Goal: Task Accomplishment & Management: Complete application form

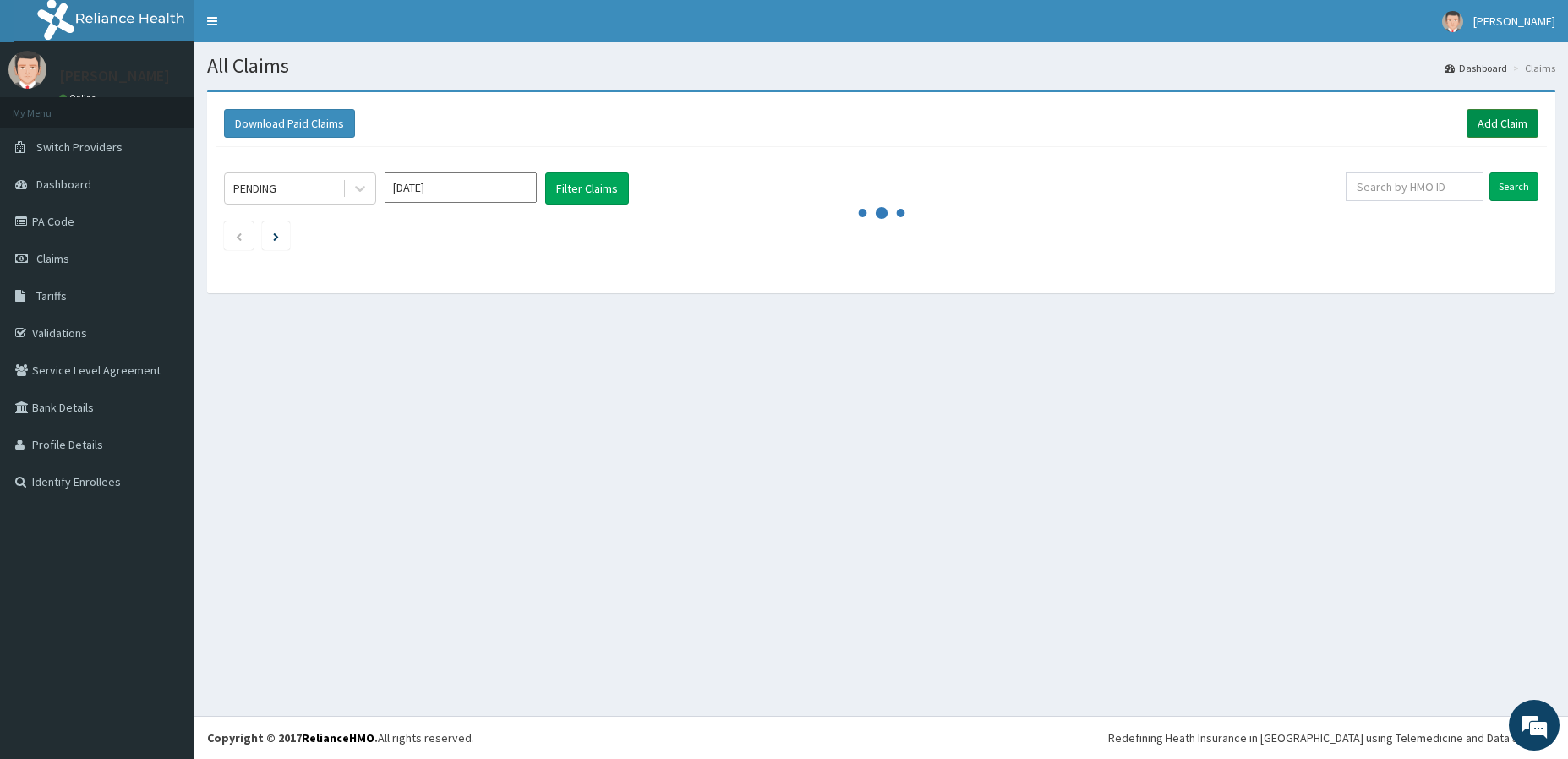
click at [1502, 130] on link "Add Claim" at bounding box center [1502, 123] width 72 height 29
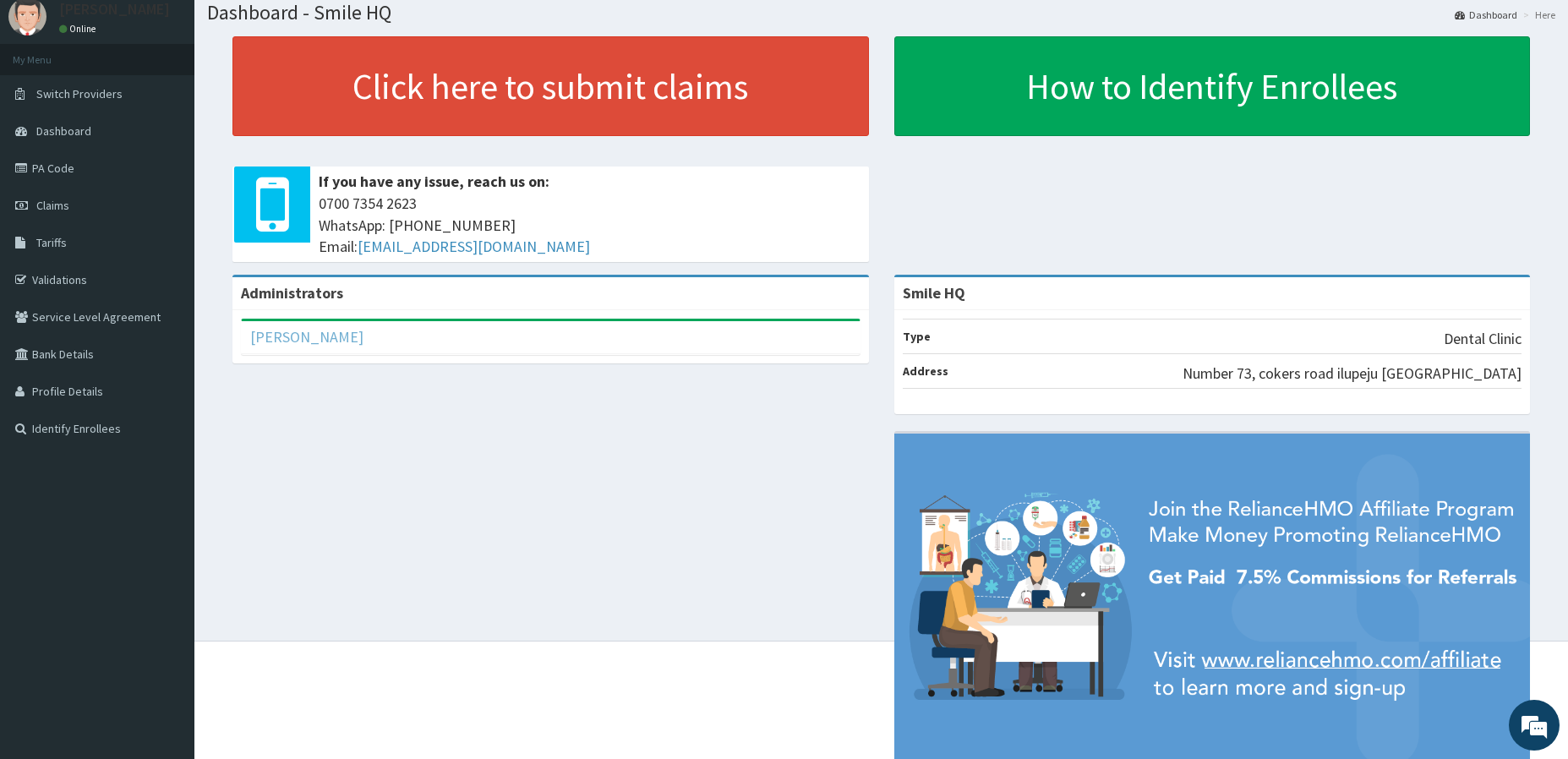
scroll to position [59, 0]
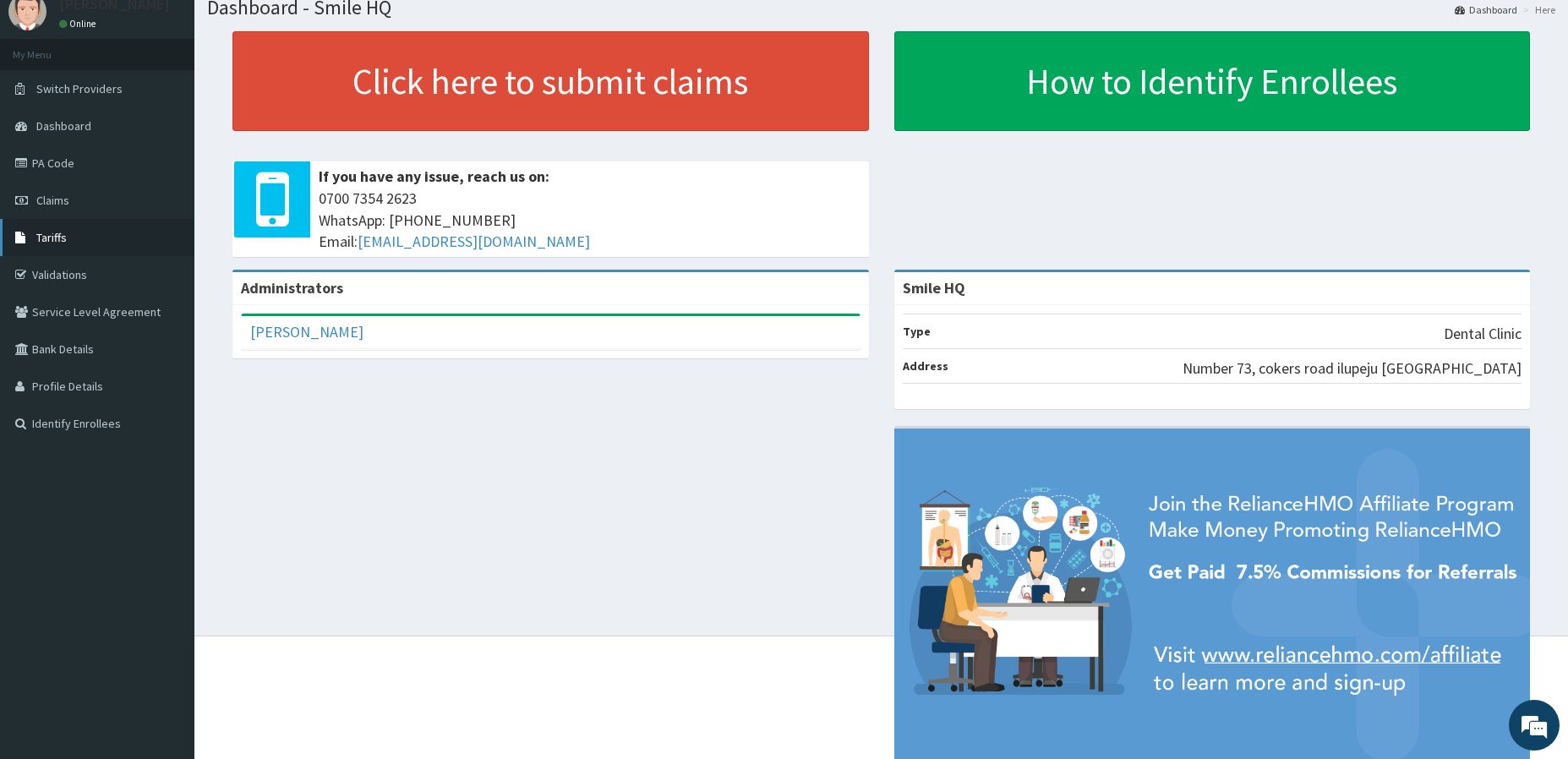
click at [77, 237] on link "Tariffs" at bounding box center [97, 237] width 194 height 38
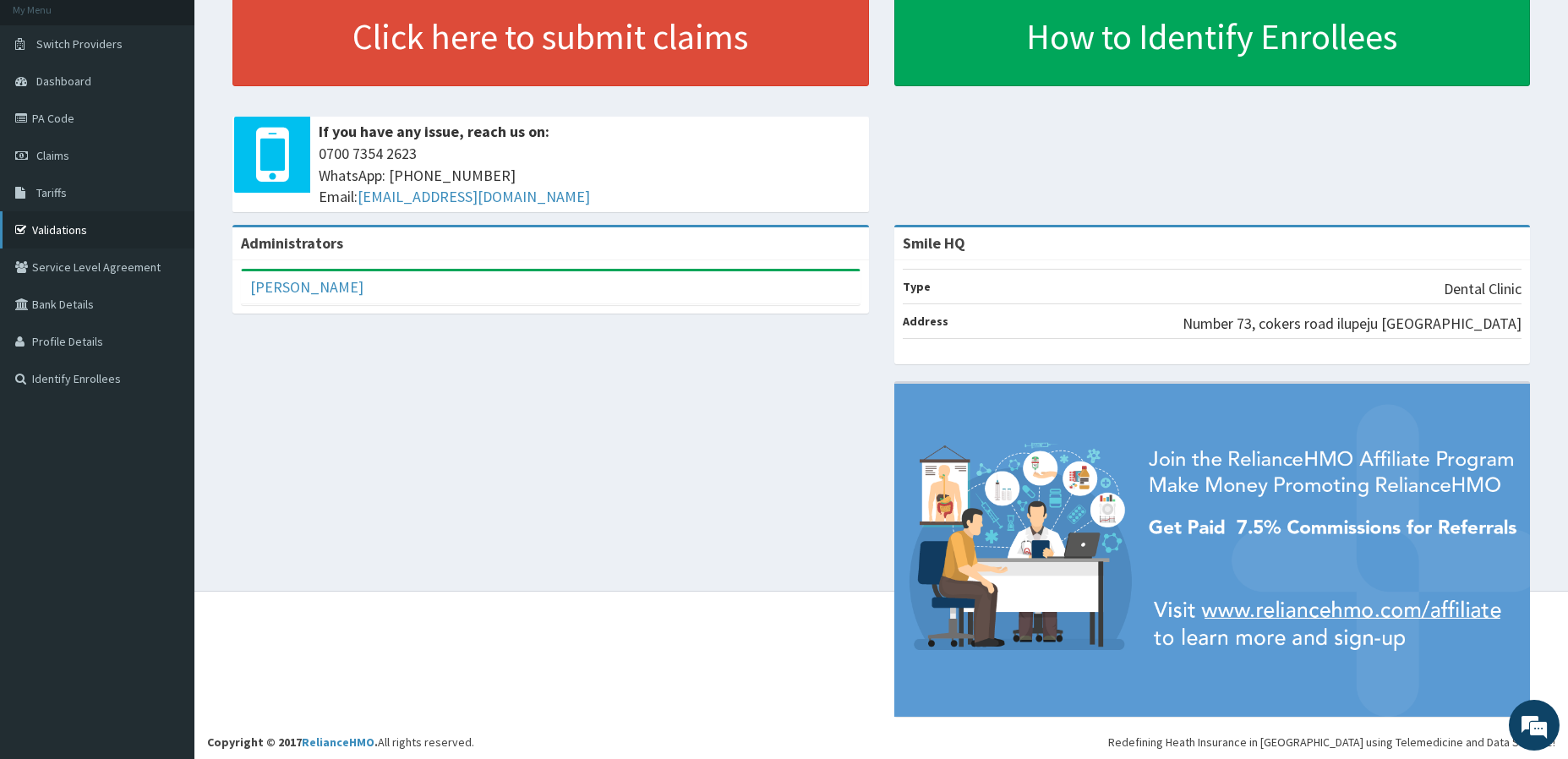
scroll to position [108, 0]
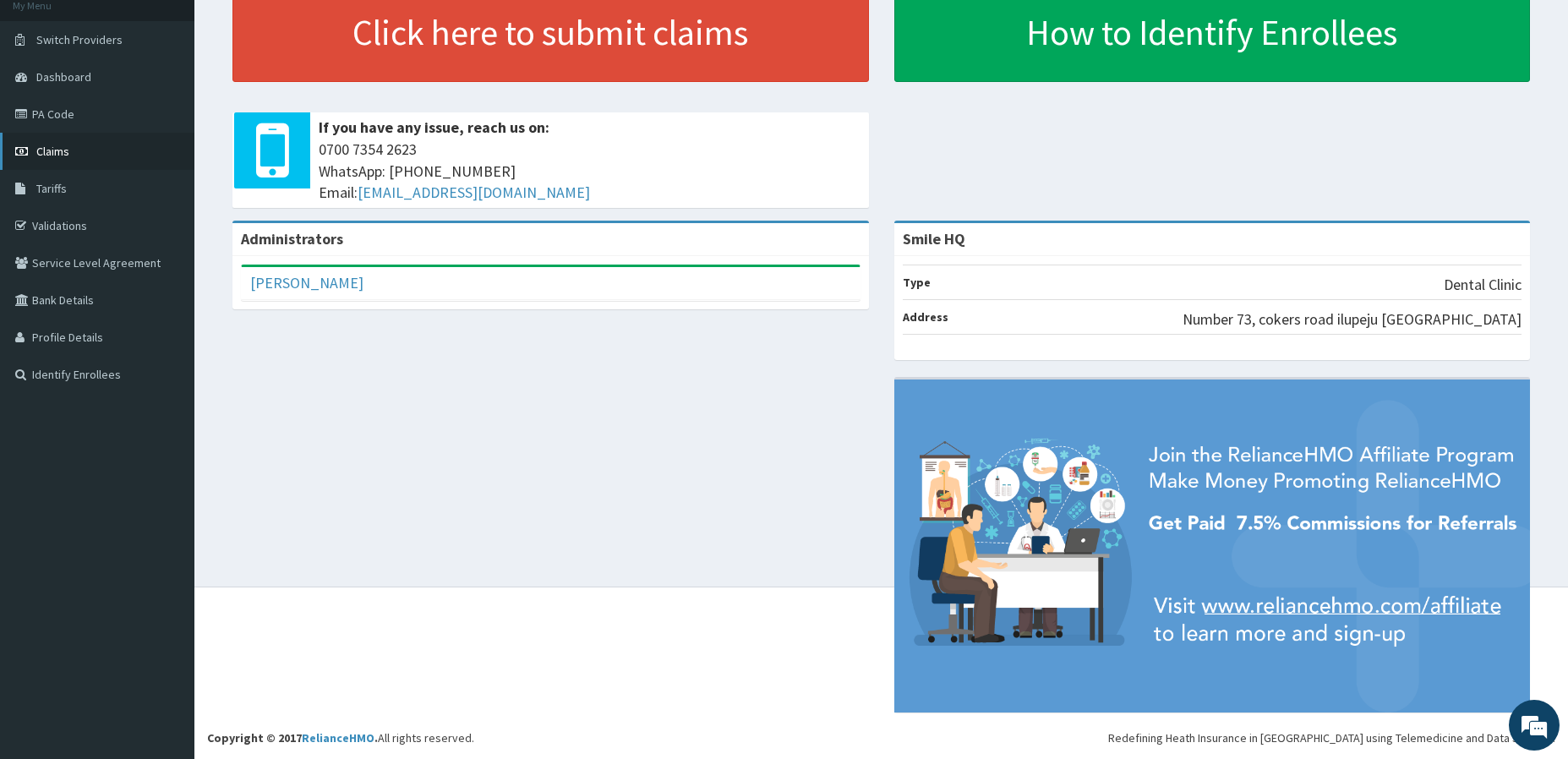
click at [98, 157] on link "Claims" at bounding box center [97, 151] width 194 height 38
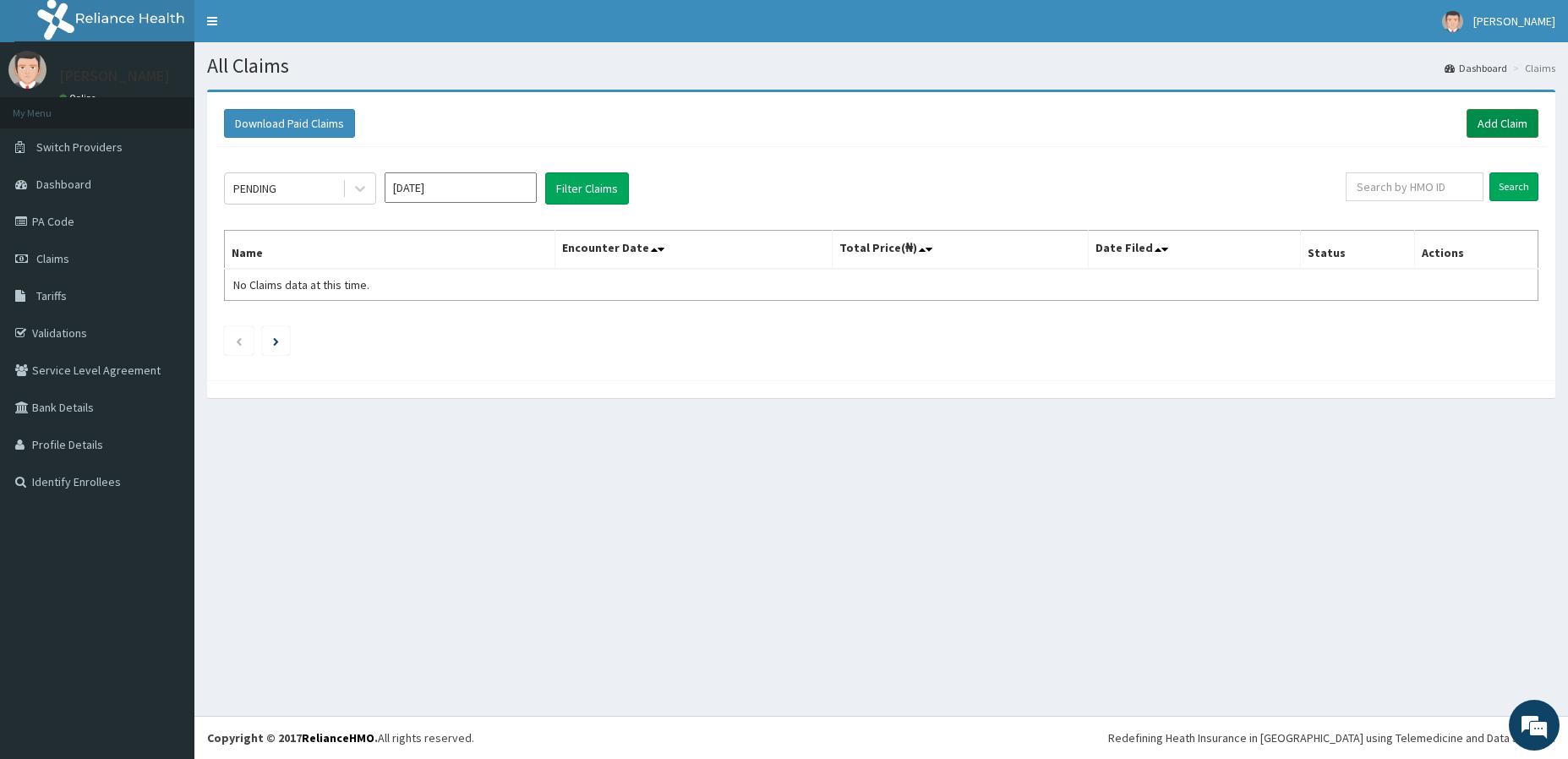
click at [1498, 114] on link "Add Claim" at bounding box center [1502, 123] width 72 height 29
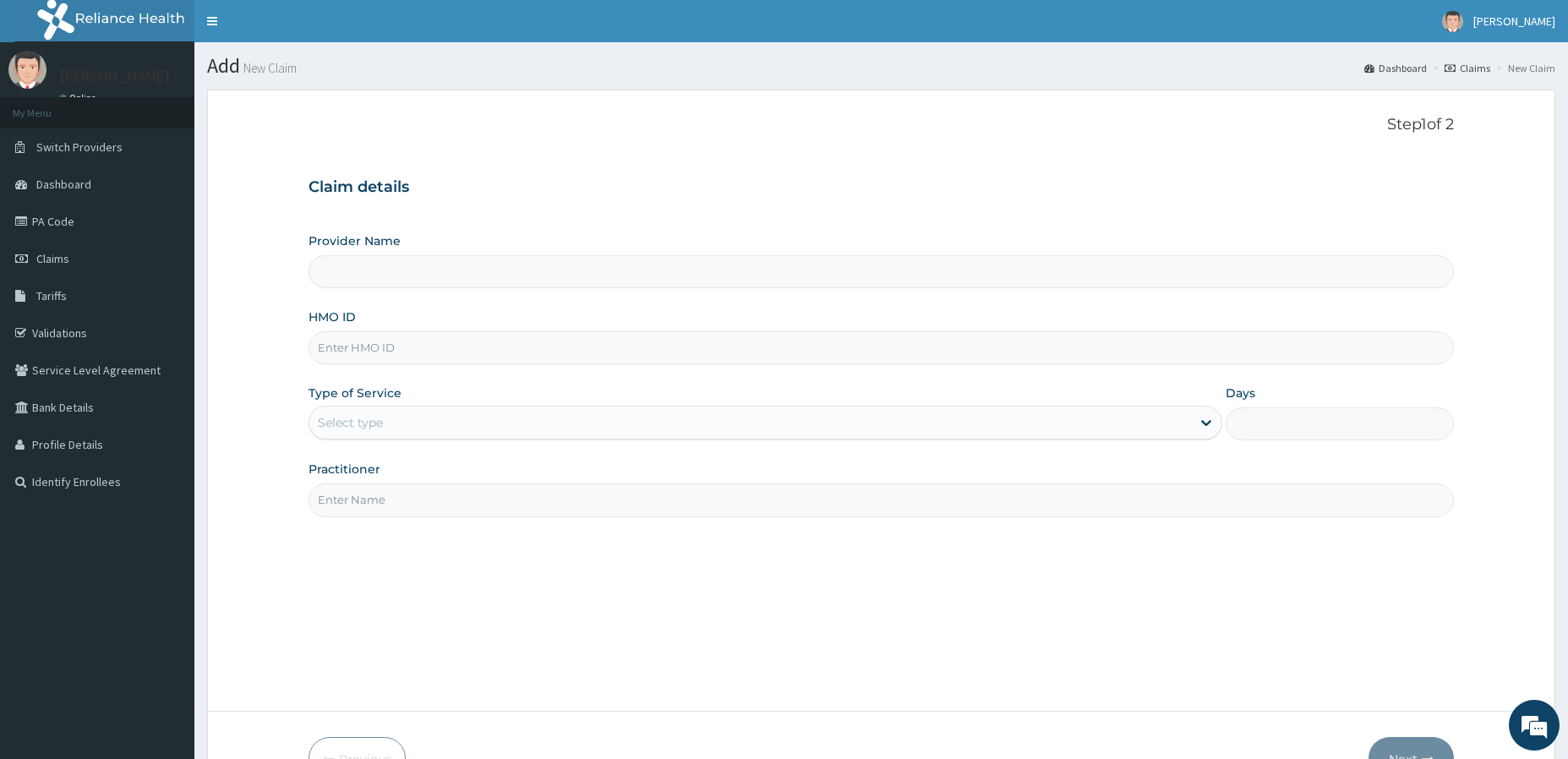
type input "Smile HQ"
click at [359, 357] on input "HMO ID" at bounding box center [881, 348] width 1145 height 33
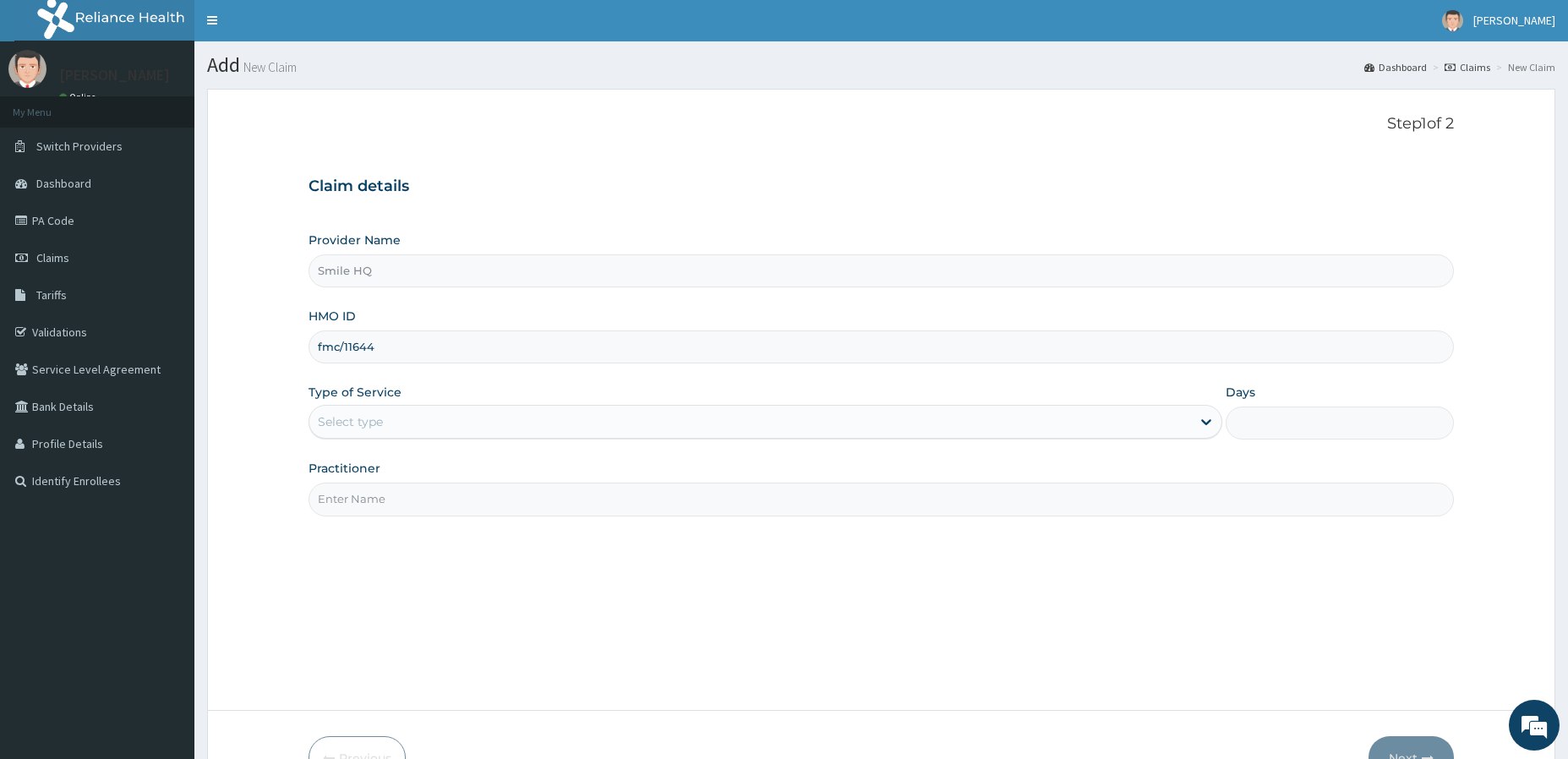
type input "FMC/11644/F"
click at [451, 425] on div "Select type" at bounding box center [749, 421] width 881 height 27
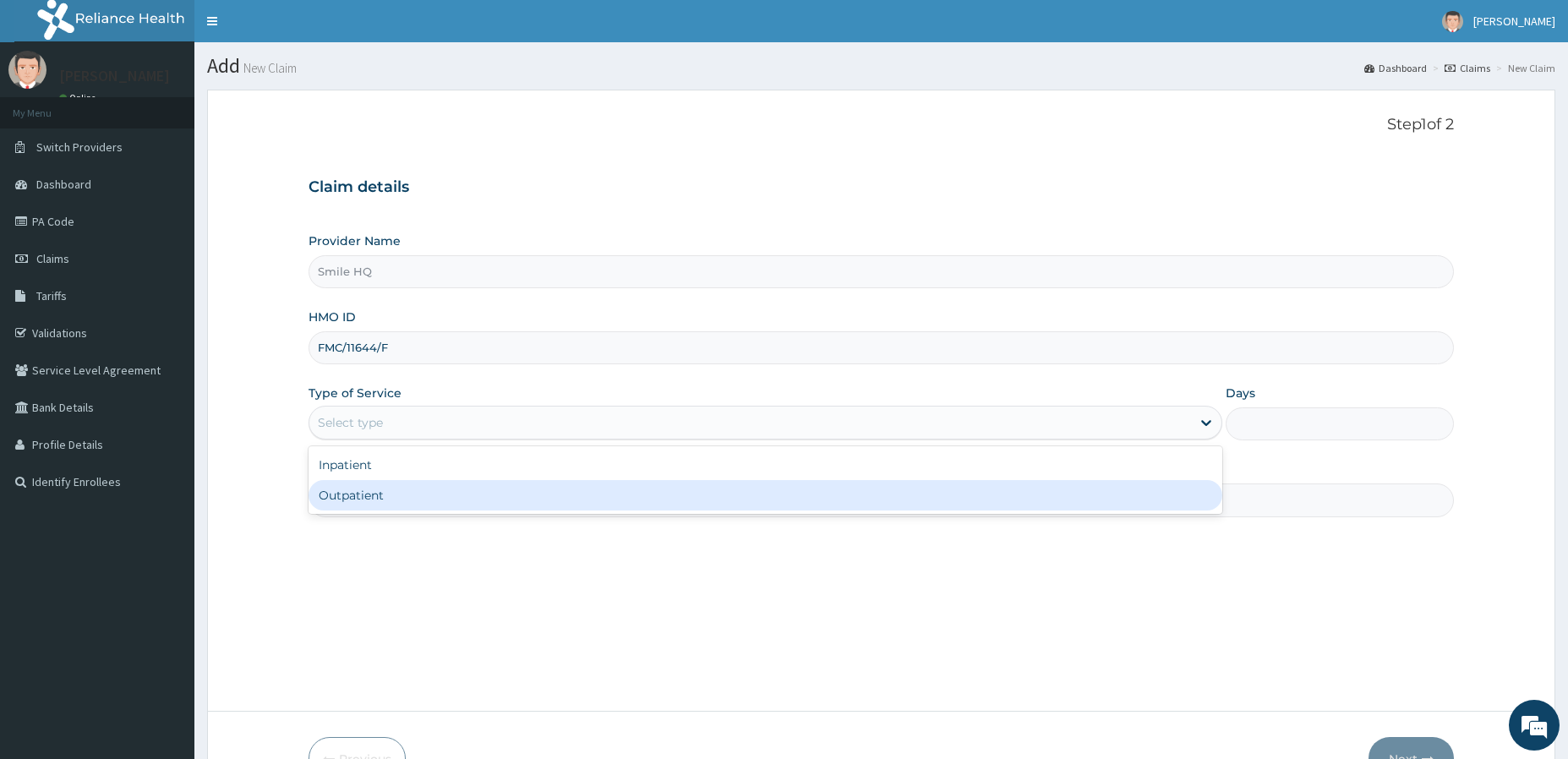
drag, startPoint x: 421, startPoint y: 496, endPoint x: 385, endPoint y: 498, distance: 36.1
click at [421, 497] on div "Outpatient" at bounding box center [765, 495] width 913 height 31
type input "1"
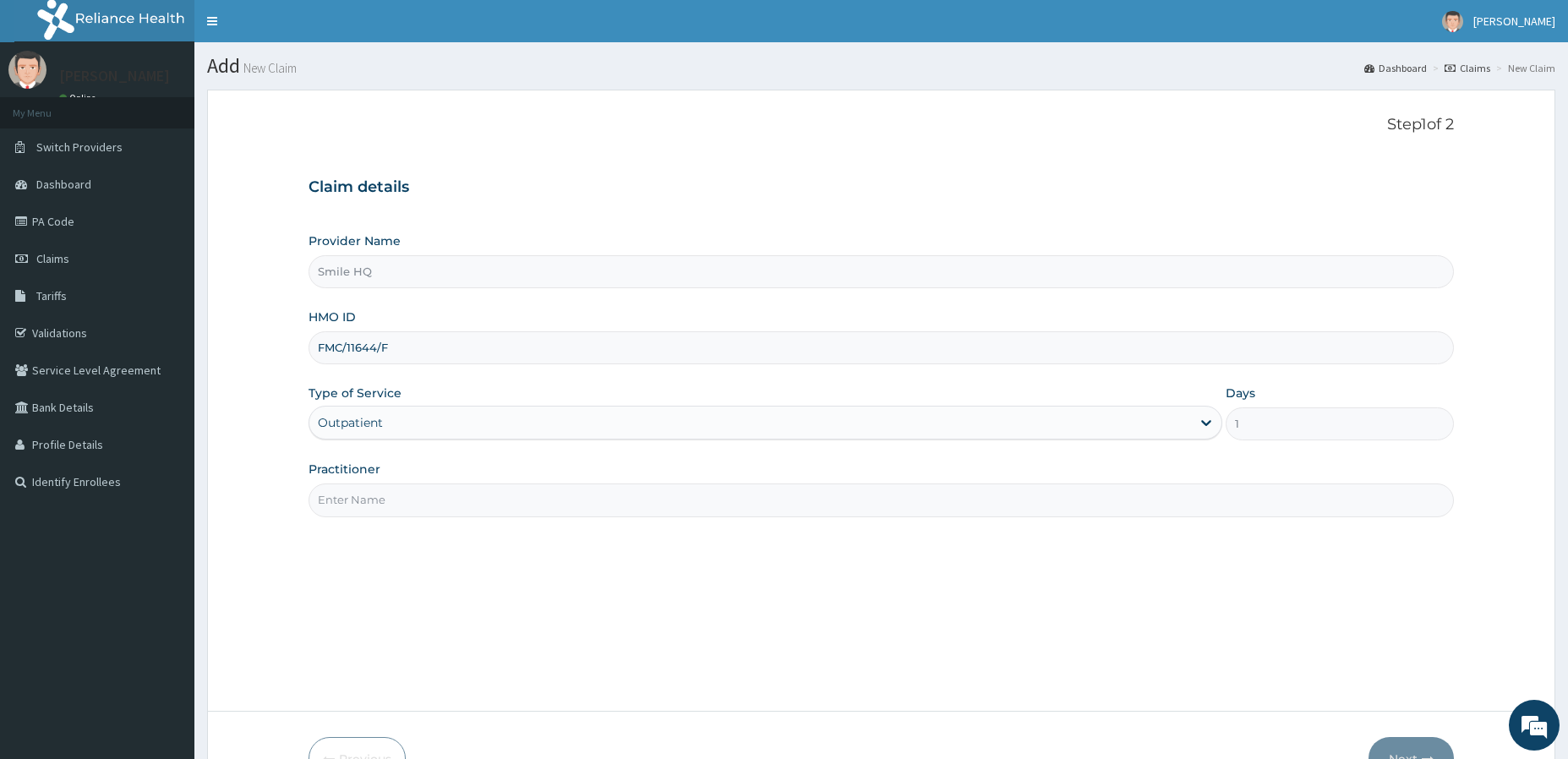
click at [382, 498] on input "Practitioner" at bounding box center [881, 500] width 1145 height 33
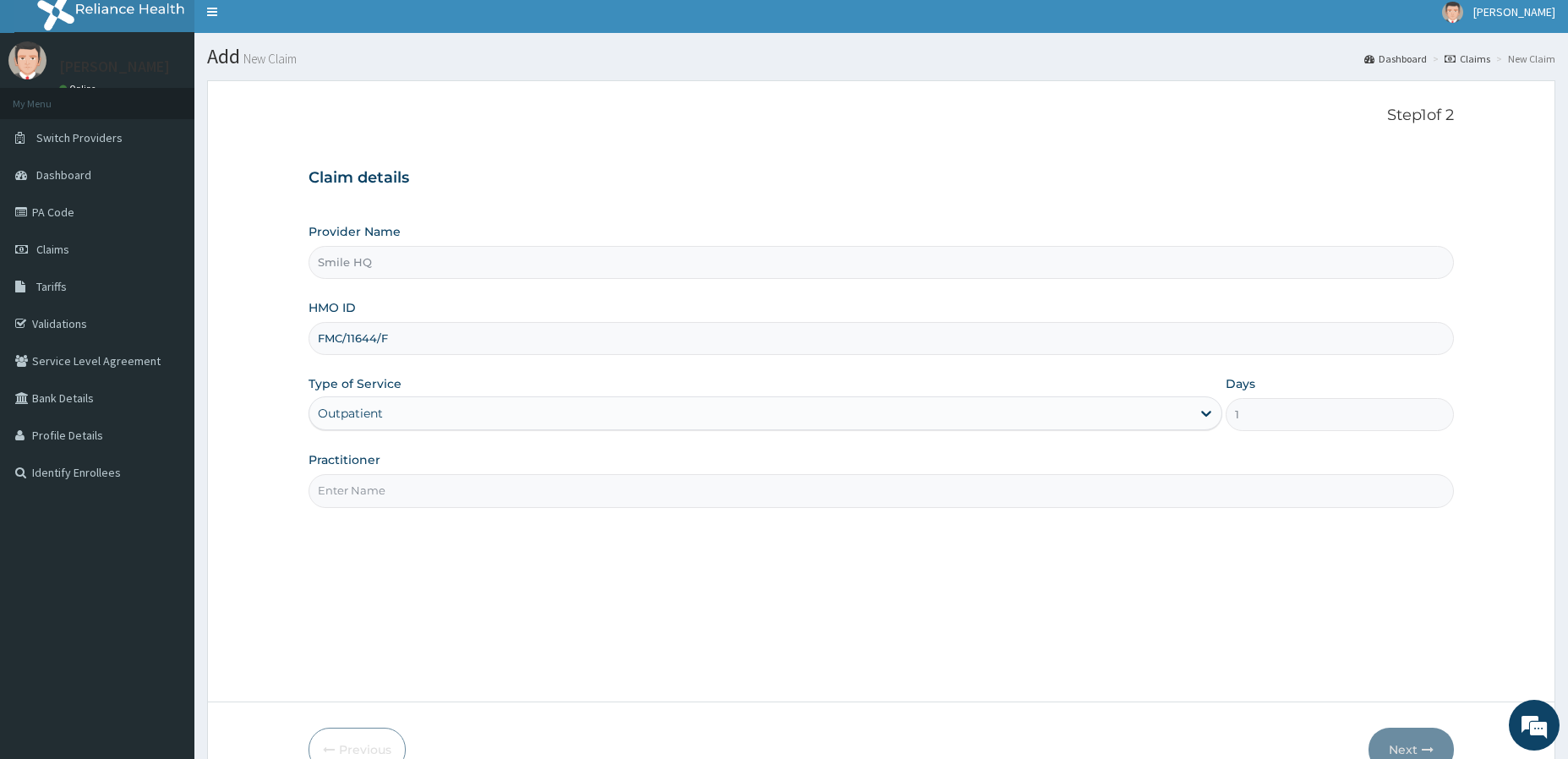
scroll to position [11, 0]
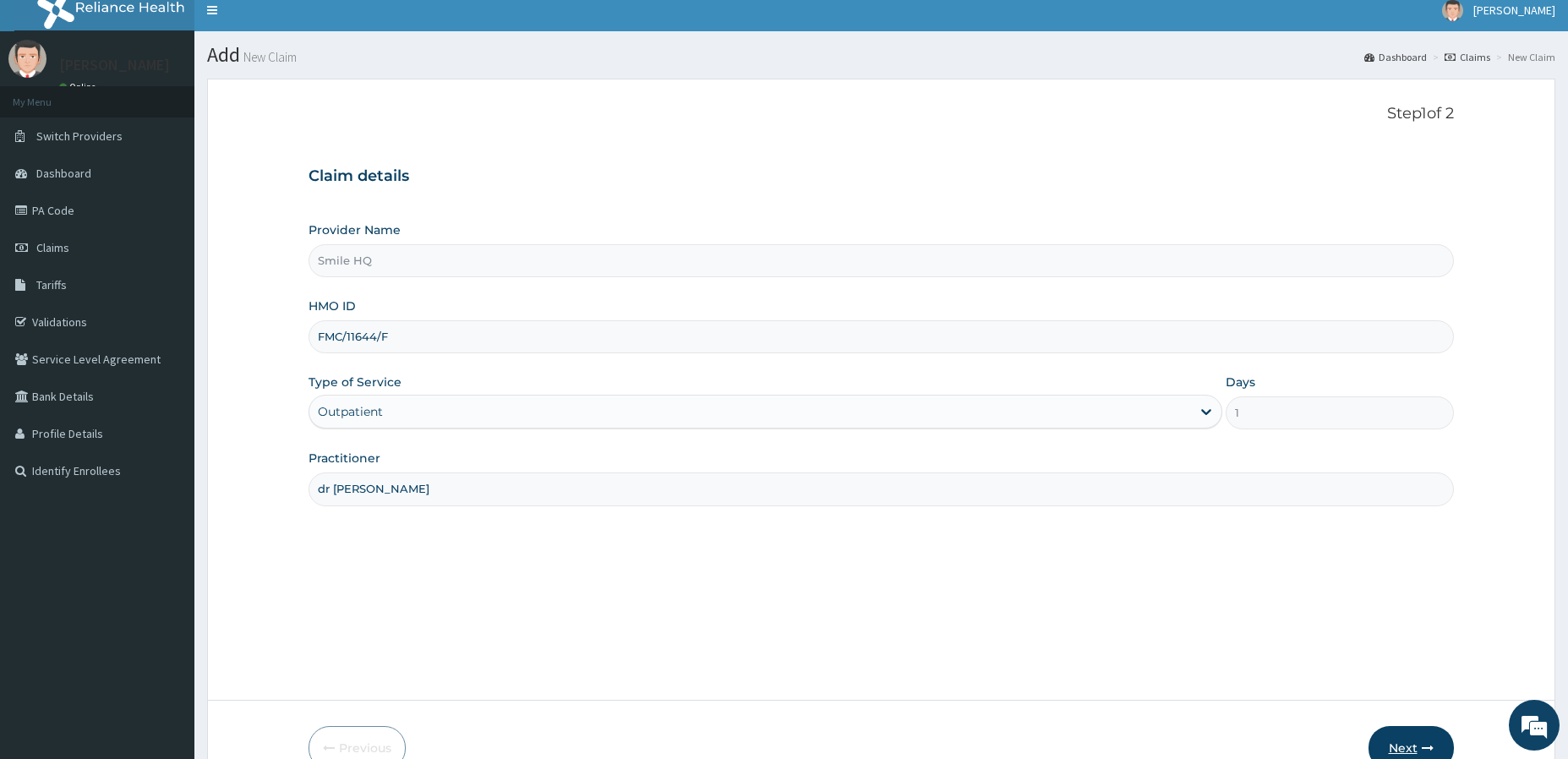
type input "dr somto"
click at [1432, 755] on button "Next" at bounding box center [1411, 748] width 86 height 44
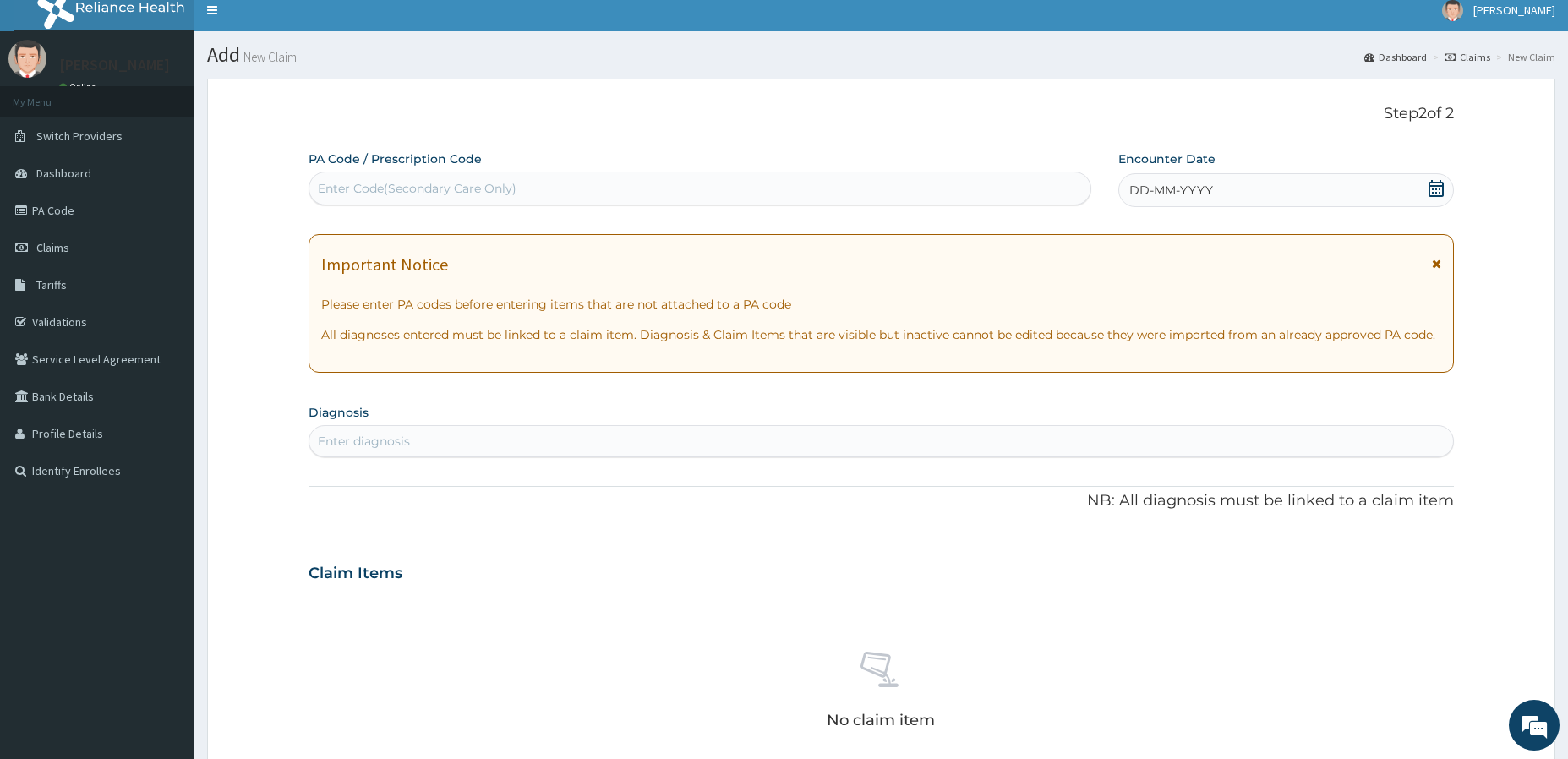
click at [408, 191] on div "Enter Code(Secondary Care Only)" at bounding box center [416, 188] width 199 height 17
paste input "PA/E8ABFF"
type input "PA/E8ABFF"
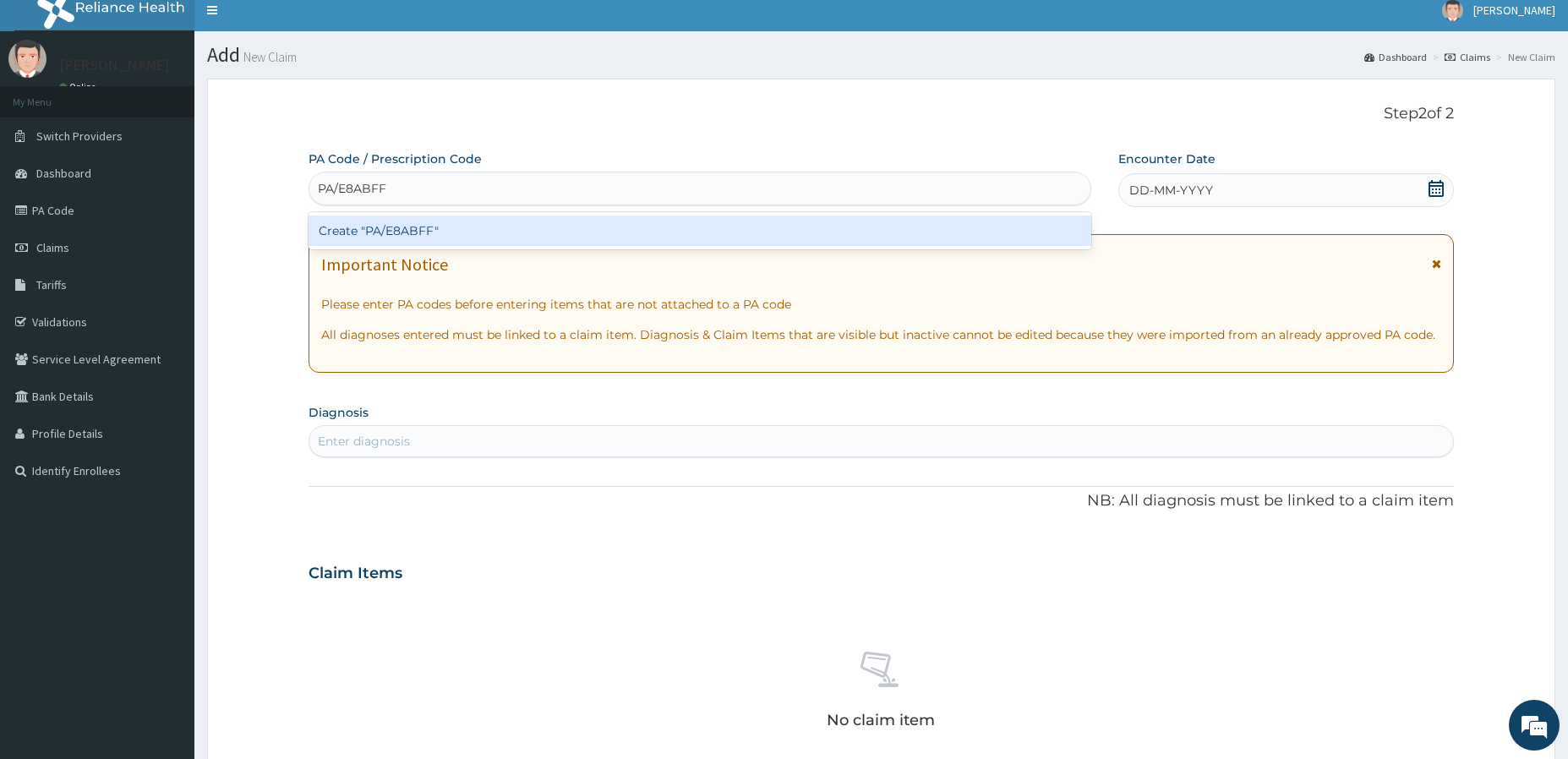
click at [466, 240] on div "Create "PA/E8ABFF"" at bounding box center [700, 230] width 782 height 31
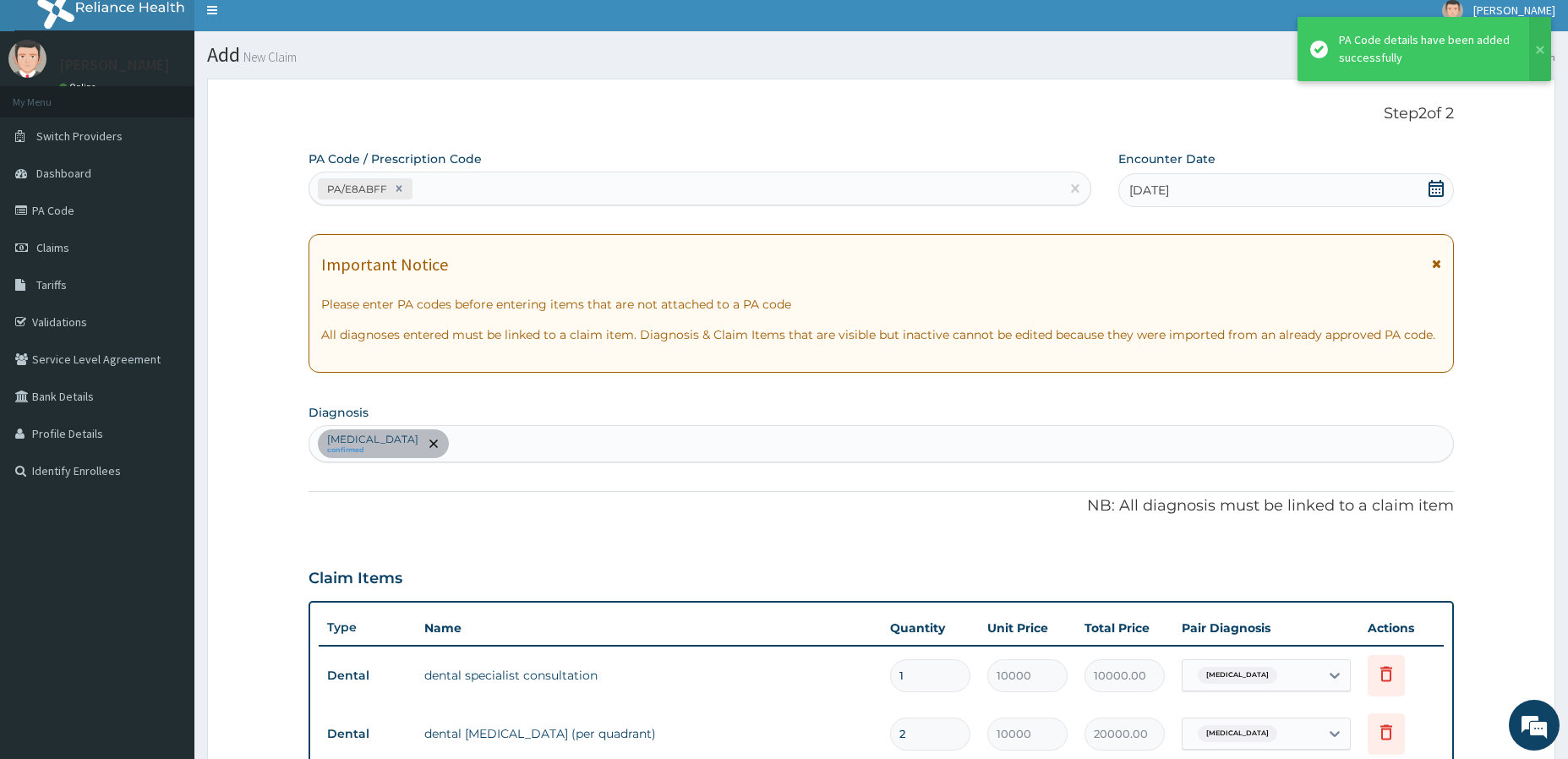
scroll to position [482, 0]
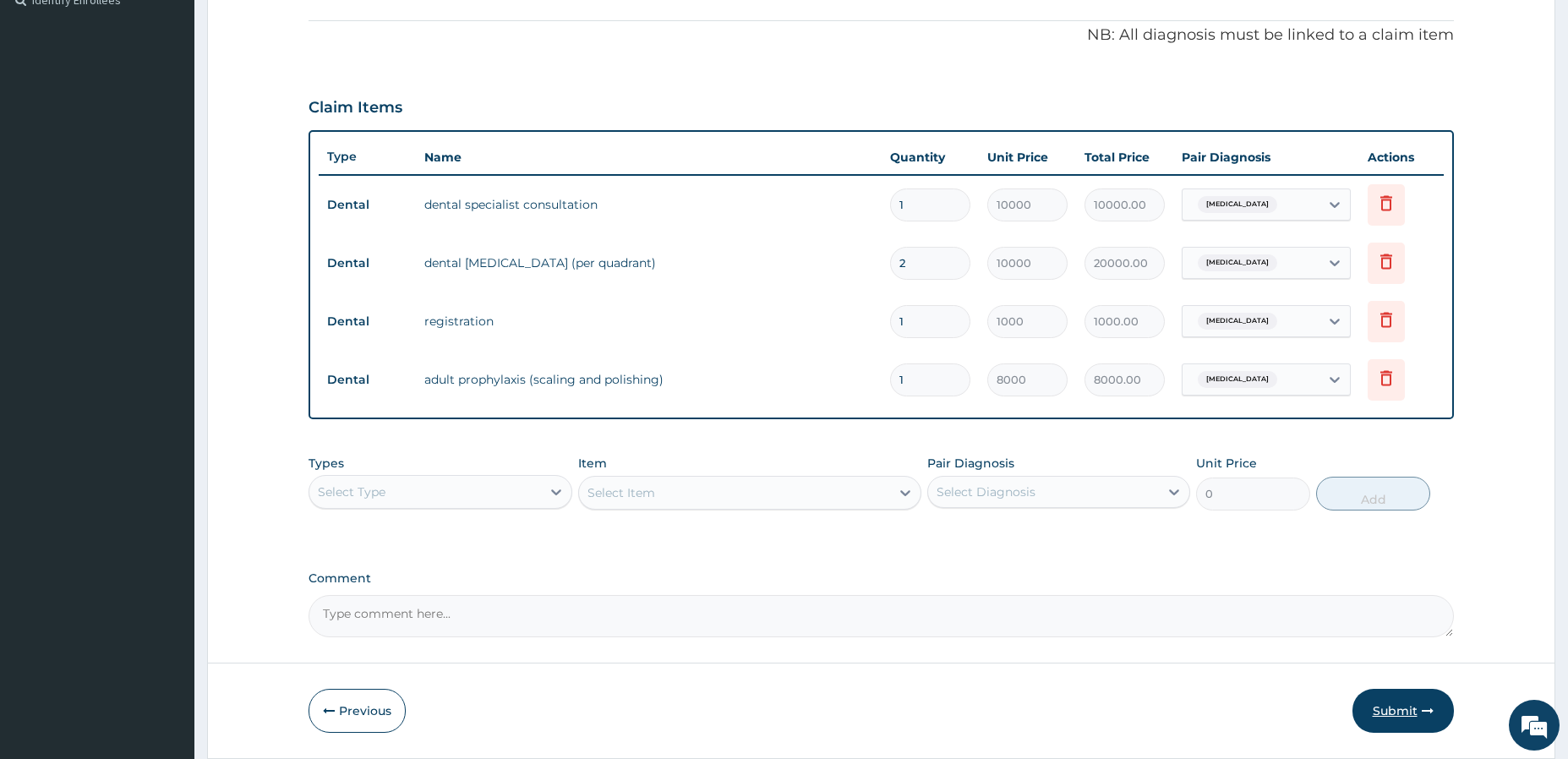
click at [1382, 710] on button "Submit" at bounding box center [1404, 711] width 101 height 44
